Goal: Task Accomplishment & Management: Use online tool/utility

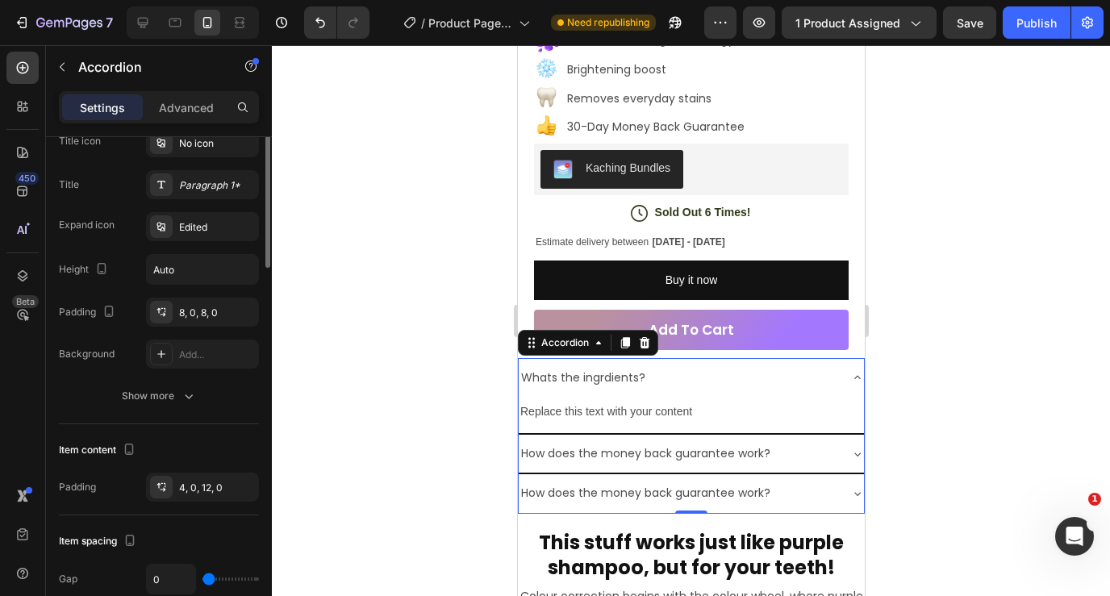
scroll to position [368, 0]
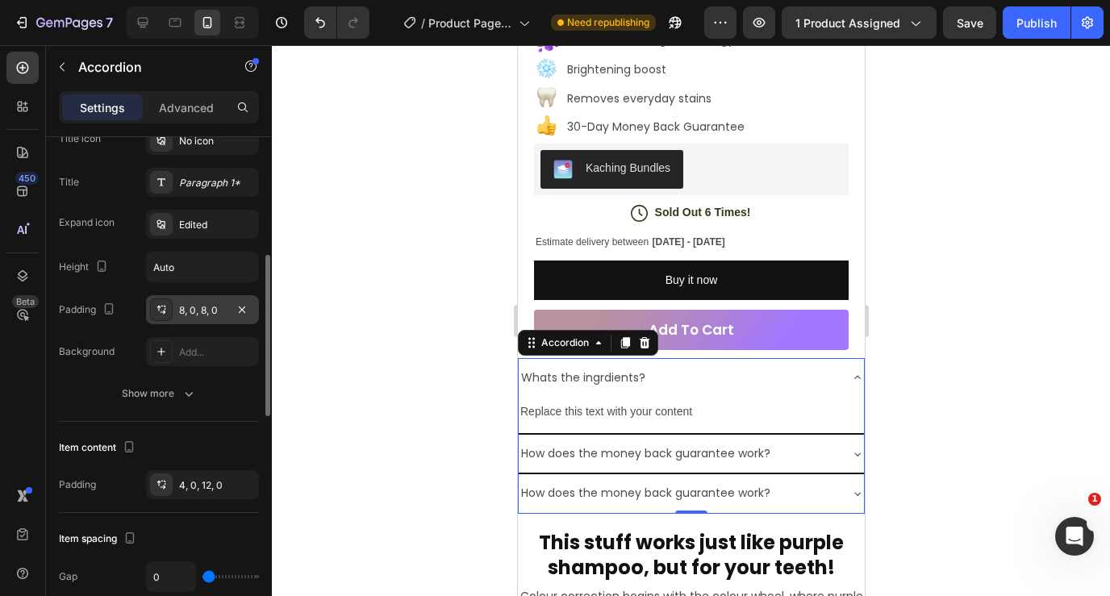
click at [197, 319] on div "8, 0, 8, 0" at bounding box center [202, 309] width 113 height 29
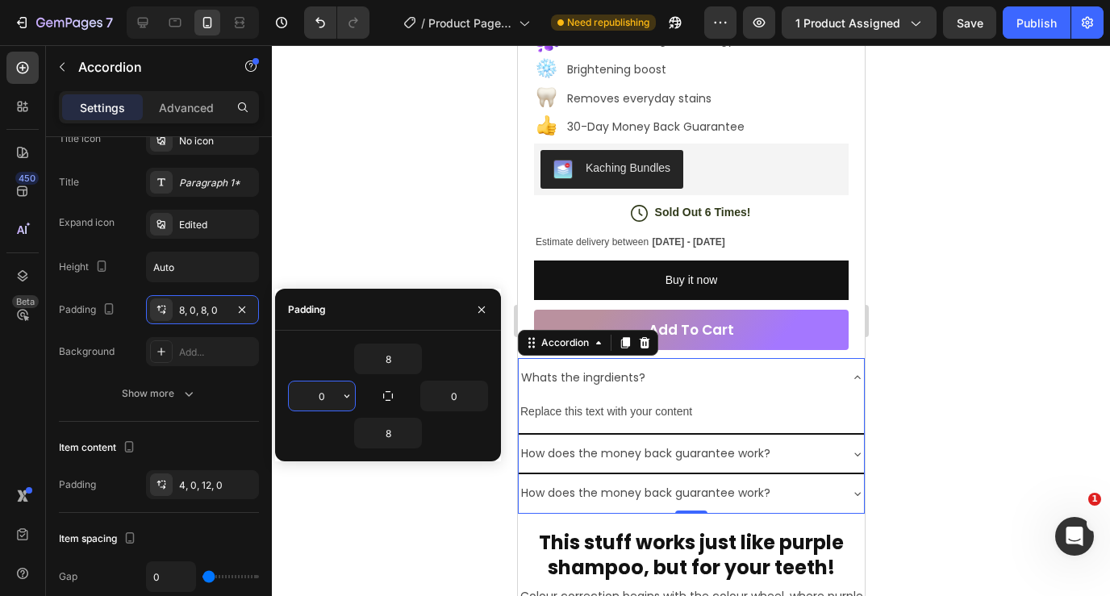
click at [307, 404] on input "0" at bounding box center [322, 395] width 66 height 29
type input "8"
click at [436, 395] on input "0" at bounding box center [454, 395] width 66 height 29
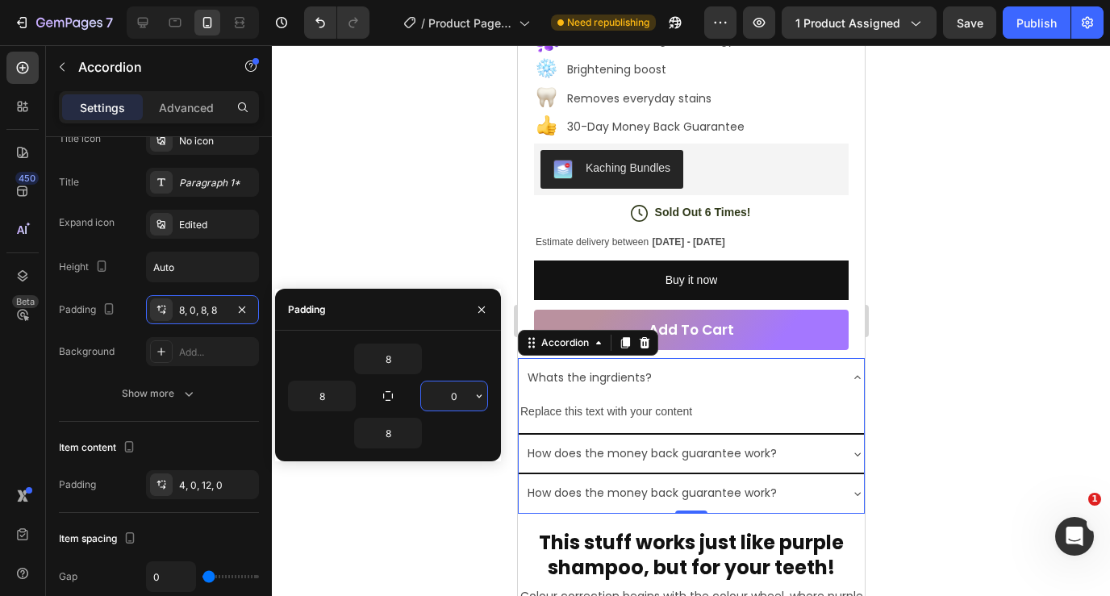
type input "8"
click at [1031, 430] on div at bounding box center [691, 320] width 838 height 551
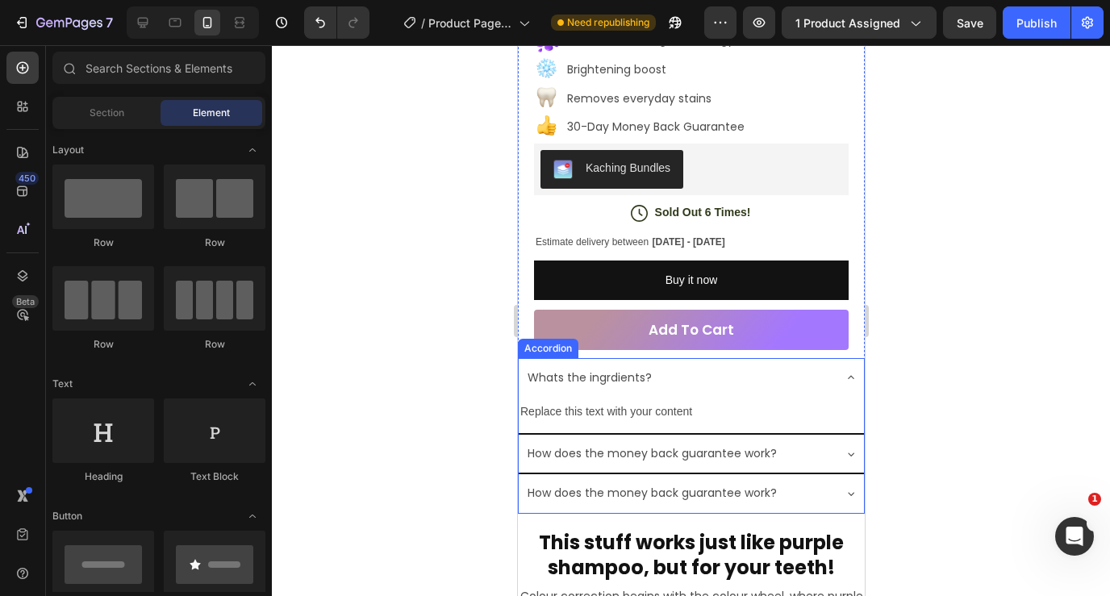
click at [853, 384] on icon at bounding box center [849, 377] width 13 height 13
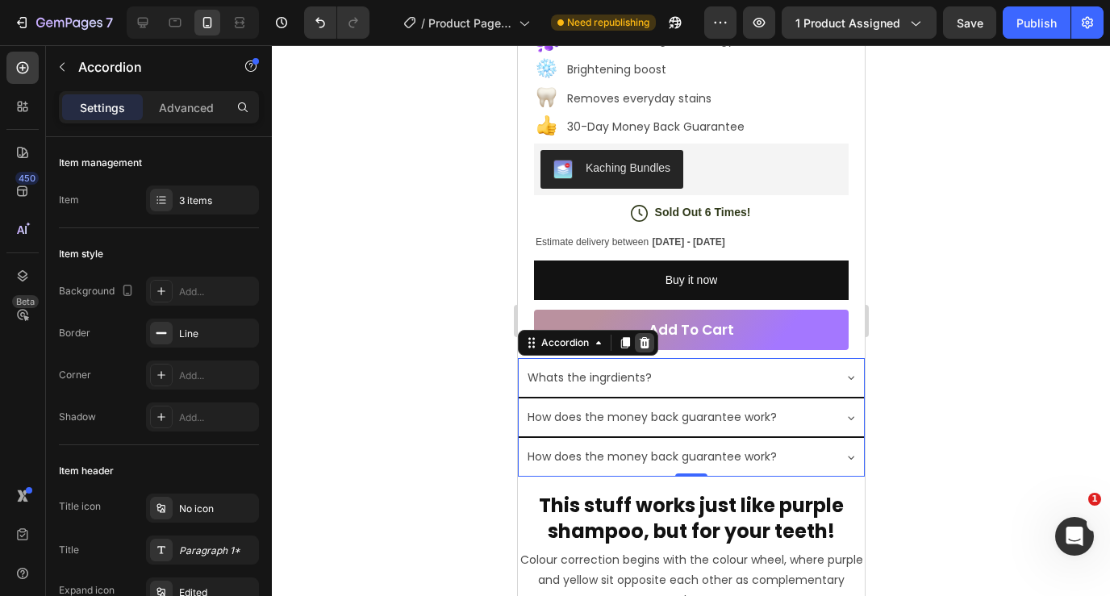
click at [641, 349] on icon at bounding box center [643, 342] width 13 height 13
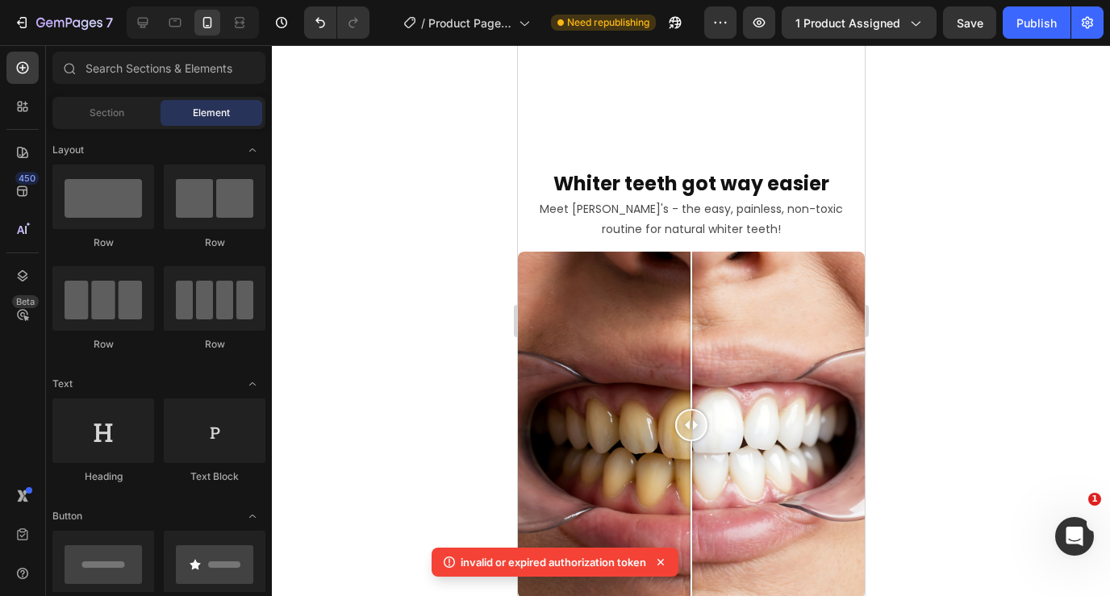
scroll to position [3398, 0]
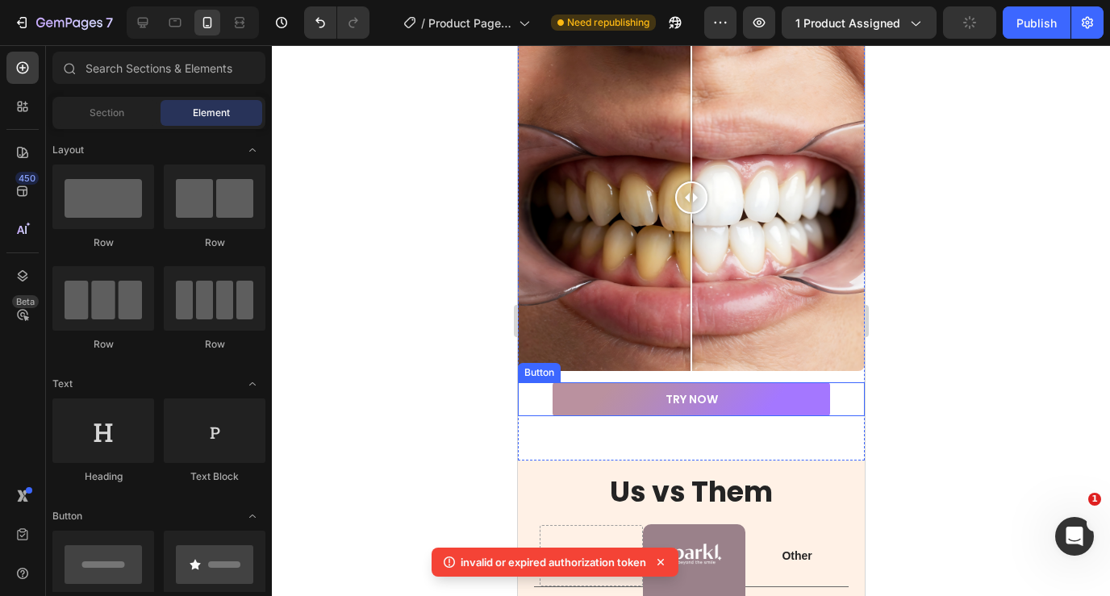
click at [660, 398] on link "TRY NOW" at bounding box center [690, 399] width 277 height 34
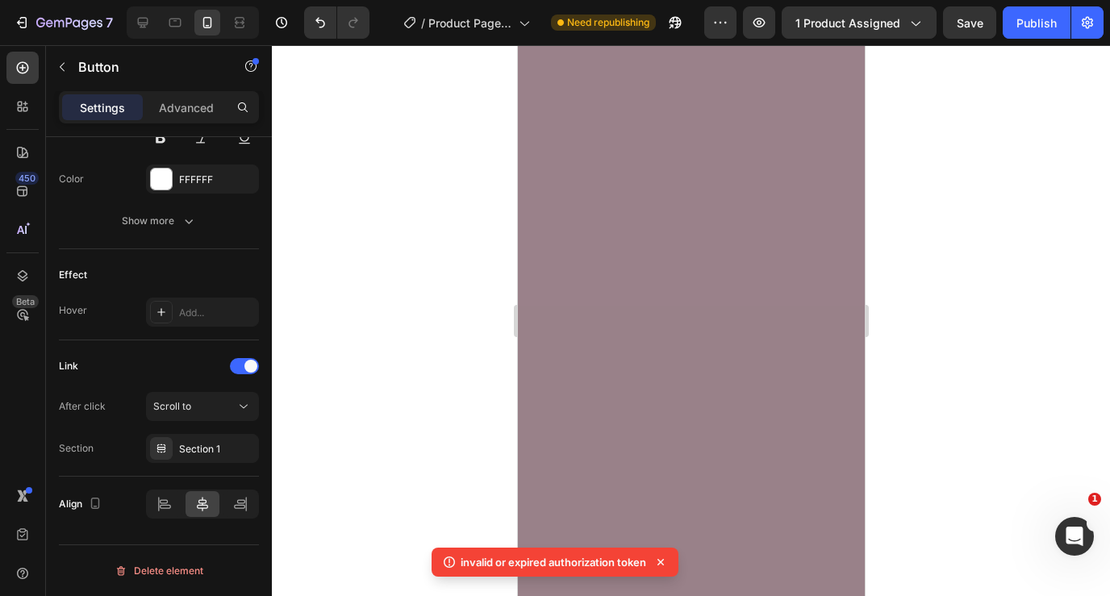
scroll to position [3551, 0]
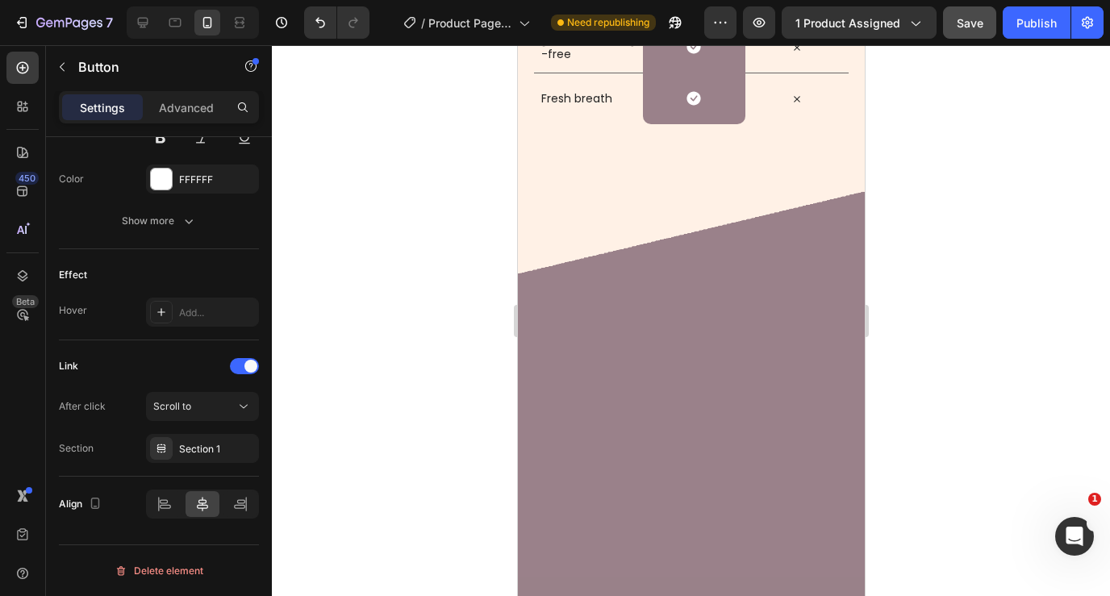
click at [961, 31] on div "Save" at bounding box center [969, 23] width 27 height 17
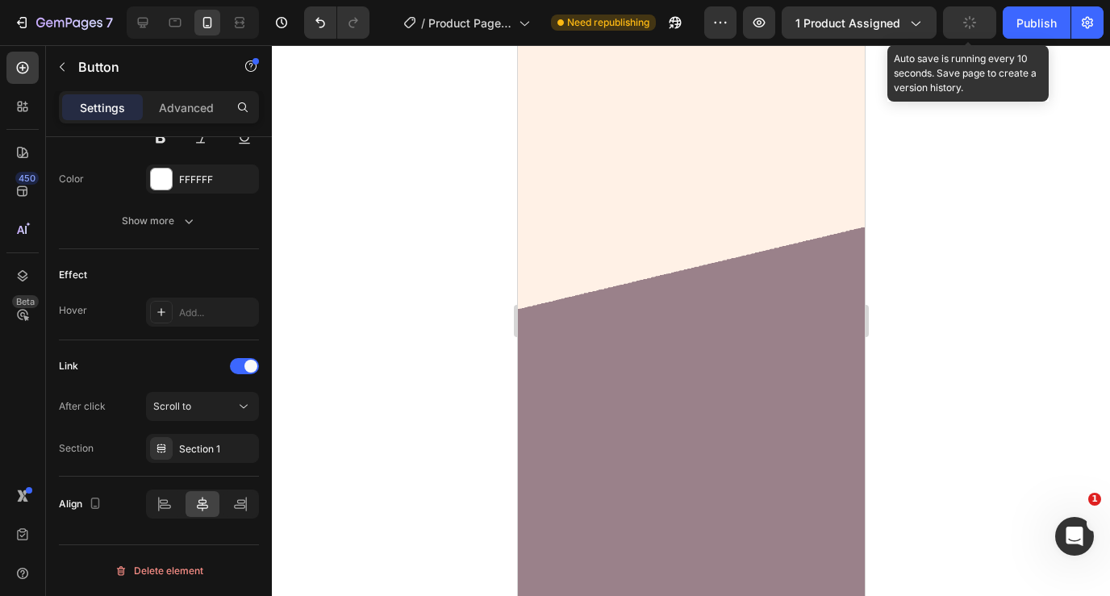
scroll to position [2285, 0]
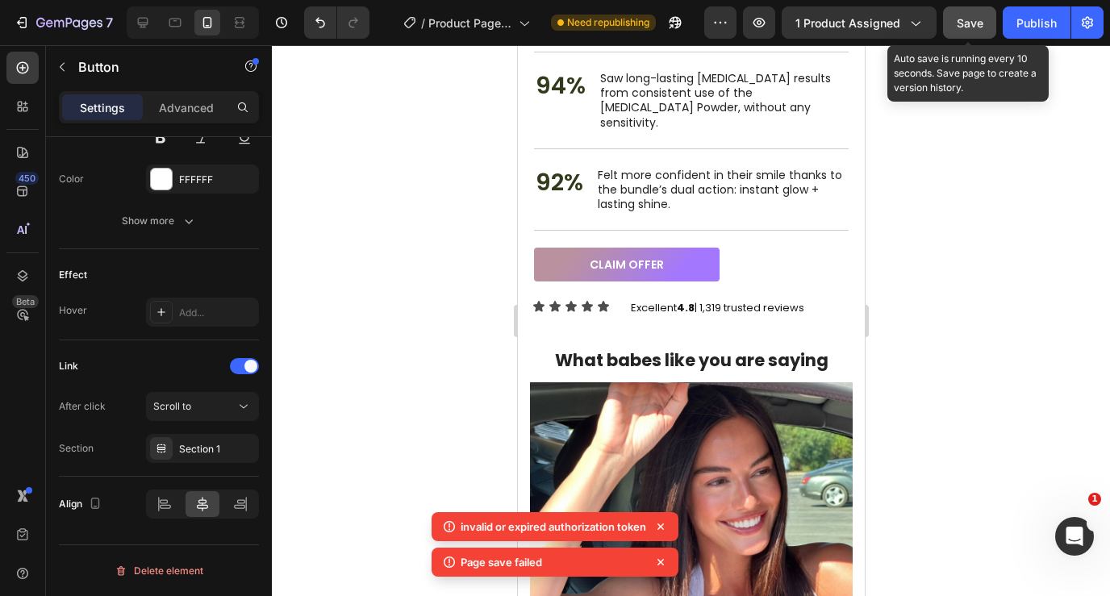
click at [961, 31] on div "Save" at bounding box center [969, 23] width 27 height 17
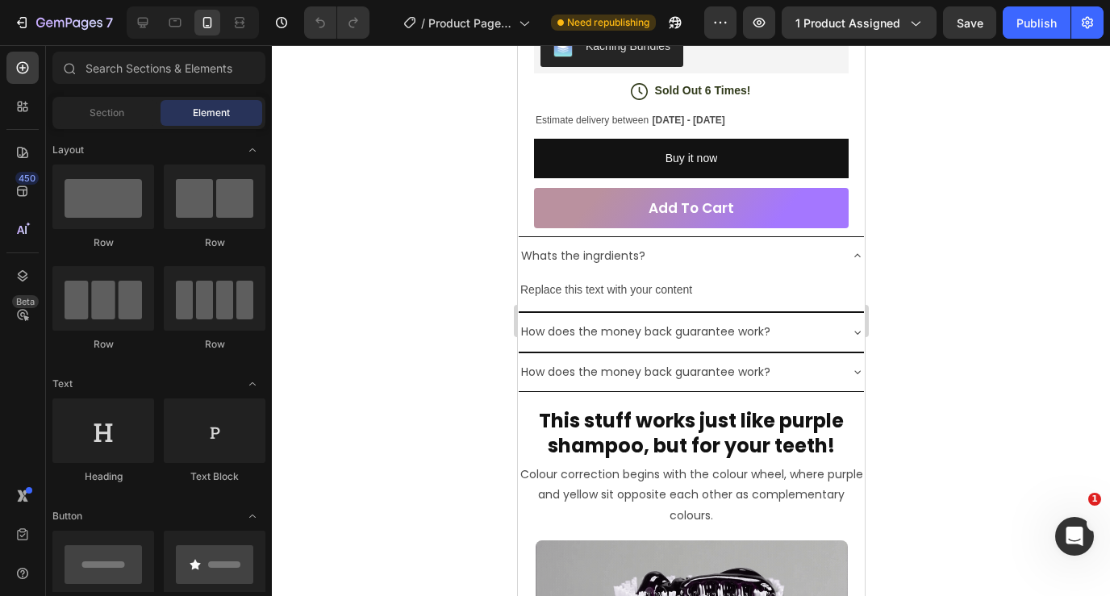
scroll to position [821, 0]
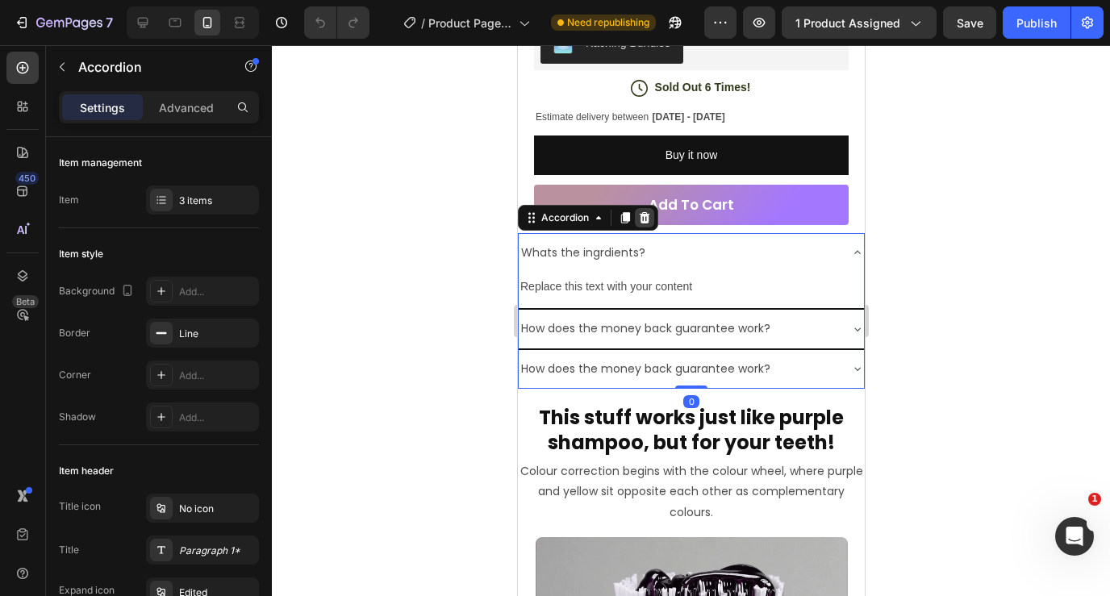
click at [641, 224] on icon at bounding box center [643, 217] width 13 height 13
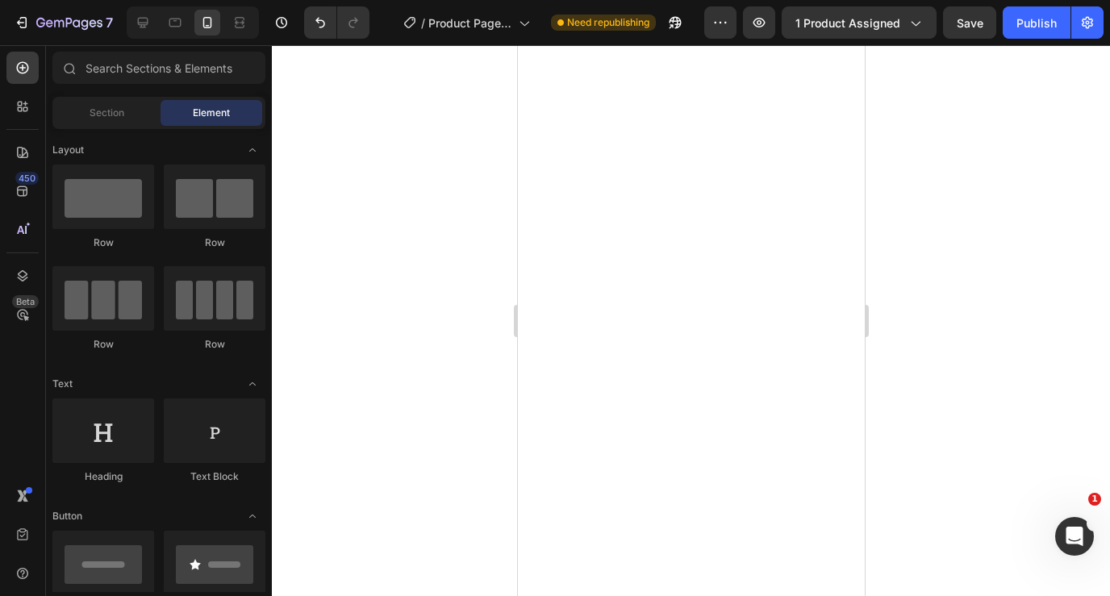
scroll to position [0, 0]
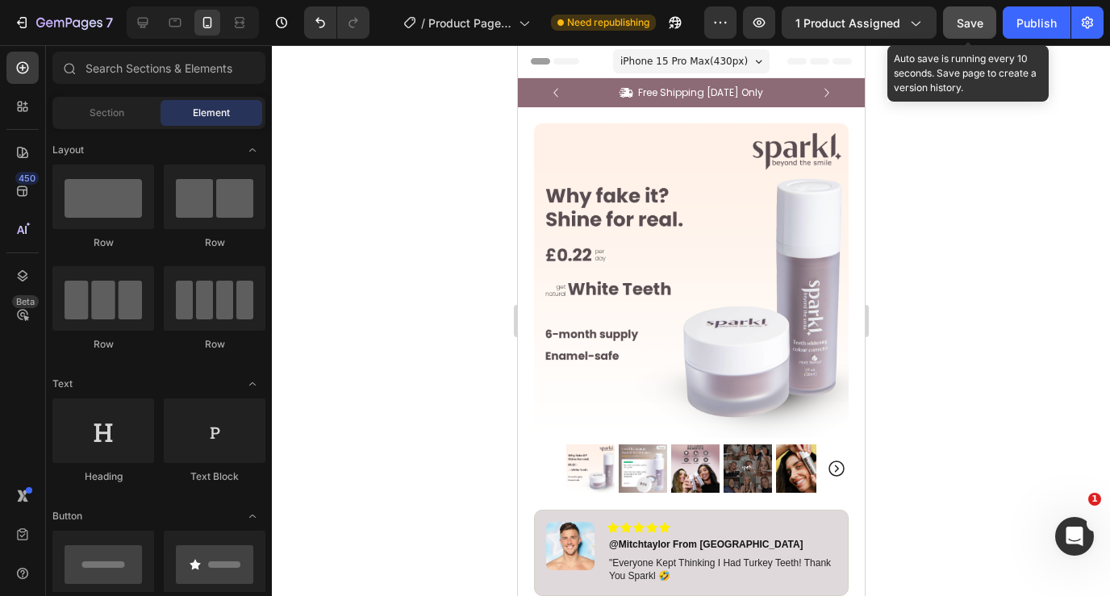
click at [963, 20] on span "Save" at bounding box center [969, 23] width 27 height 14
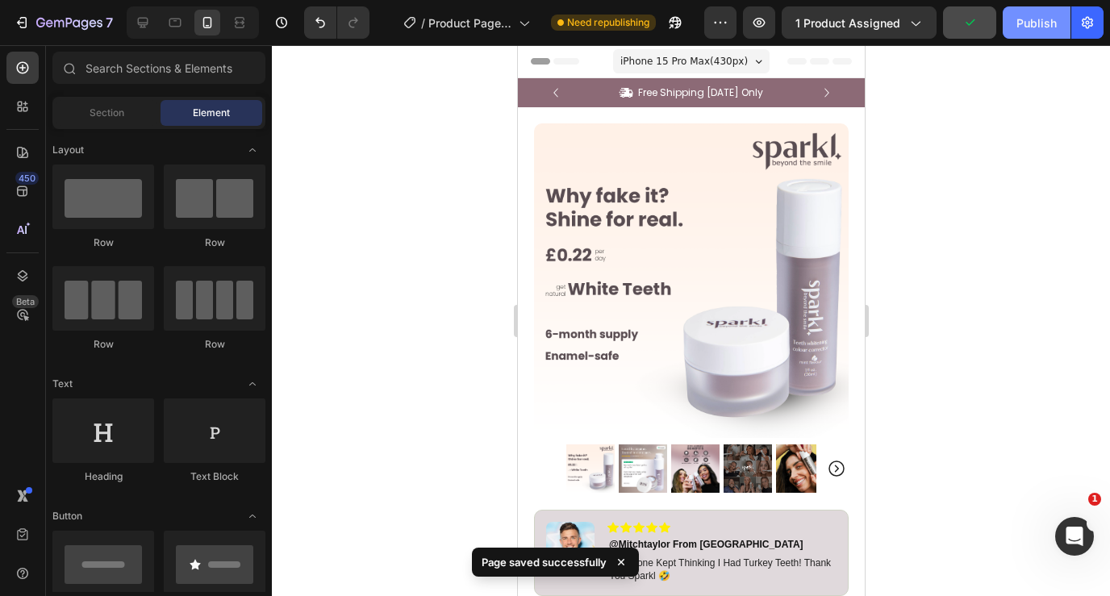
click at [1022, 19] on div "Publish" at bounding box center [1036, 23] width 40 height 17
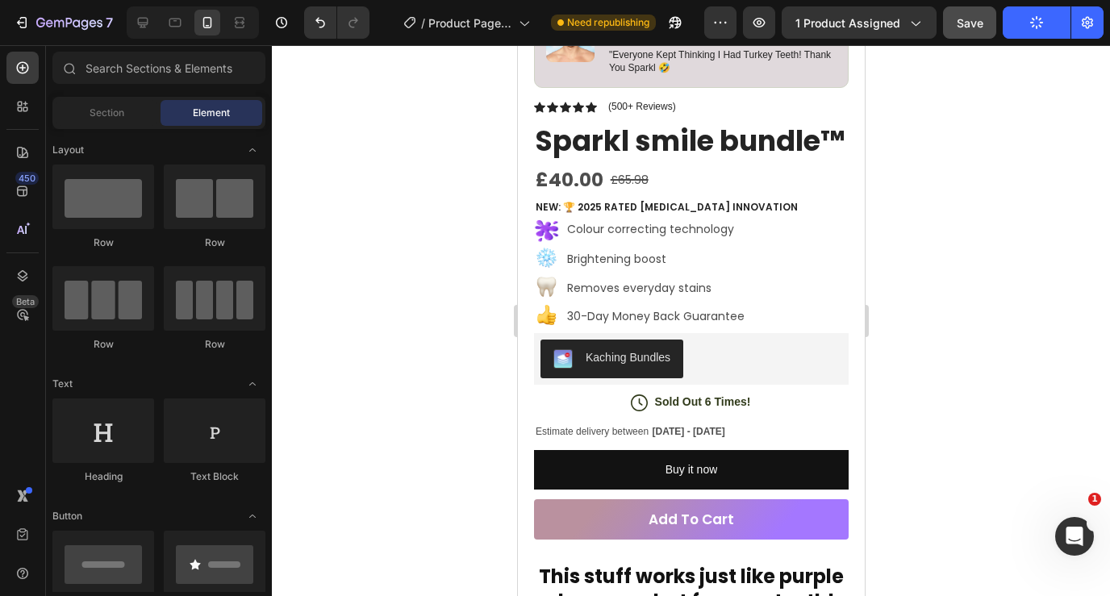
scroll to position [594, 0]
